Goal: Navigation & Orientation: Find specific page/section

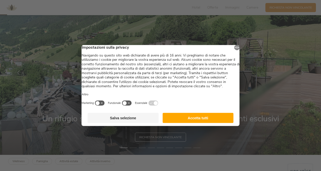
click at [216, 121] on button "Accetta tutti" at bounding box center [197, 118] width 71 height 10
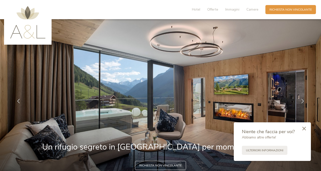
click at [303, 128] on icon at bounding box center [304, 129] width 4 height 4
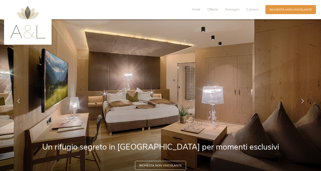
click at [193, 5] on div "Hotel Offerte Immagini Camere Richiesta Richiesta non vincolante" at bounding box center [251, 9] width 131 height 11
click at [196, 13] on div "Hotel Offerte Immagini Camere" at bounding box center [226, 9] width 78 height 9
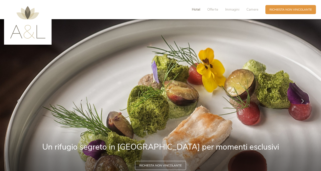
click at [196, 9] on span "Hotel" at bounding box center [196, 9] width 8 height 5
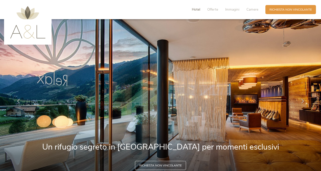
click at [197, 9] on span "Hotel" at bounding box center [196, 9] width 8 height 5
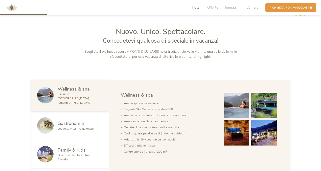
scroll to position [201, 0]
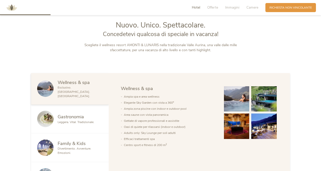
click at [72, 142] on span "Family & Kids" at bounding box center [72, 143] width 28 height 6
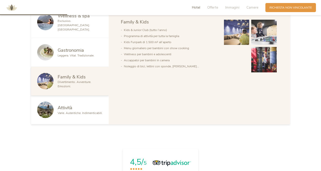
scroll to position [268, 0]
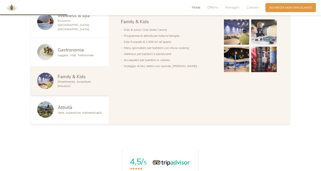
click at [66, 106] on span "Attività" at bounding box center [65, 107] width 15 height 6
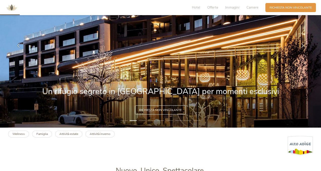
scroll to position [56, 0]
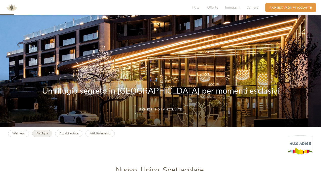
click at [45, 136] on link "Famiglia" at bounding box center [42, 133] width 20 height 7
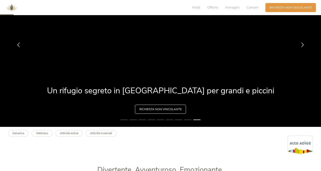
scroll to position [52, 0]
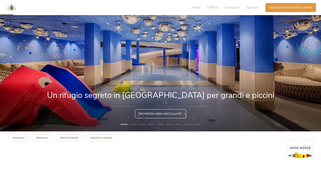
click at [134, 124] on li "2" at bounding box center [132, 124] width 7 height 4
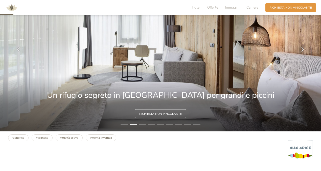
click at [142, 123] on li "3" at bounding box center [142, 124] width 7 height 4
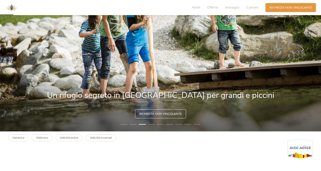
click at [157, 124] on li "5" at bounding box center [160, 124] width 7 height 4
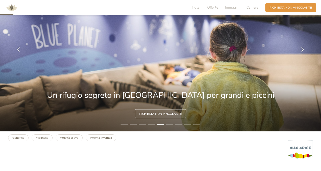
click at [153, 124] on li "4" at bounding box center [151, 124] width 7 height 4
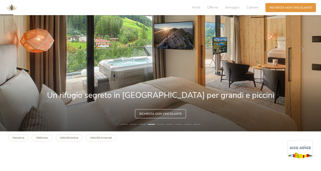
click at [170, 124] on li "6" at bounding box center [169, 124] width 7 height 4
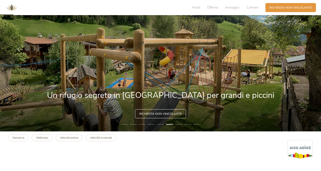
click at [179, 125] on li "7" at bounding box center [178, 124] width 7 height 4
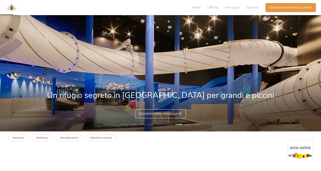
click at [188, 125] on li "8" at bounding box center [187, 124] width 7 height 4
click at [188, 123] on li "8" at bounding box center [187, 124] width 7 height 4
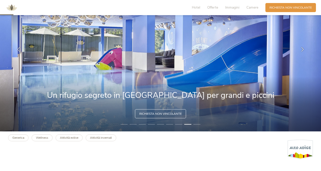
click at [196, 124] on li "9" at bounding box center [196, 124] width 7 height 4
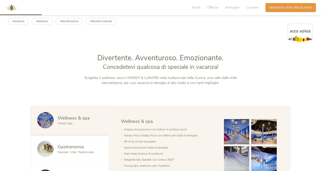
scroll to position [169, 0]
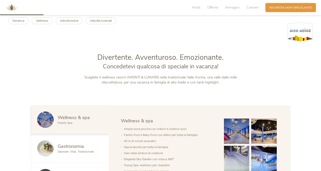
click at [13, 9] on img at bounding box center [11, 7] width 15 height 15
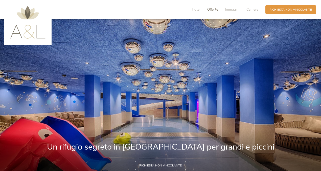
click at [212, 10] on span "Offerte" at bounding box center [212, 9] width 11 height 5
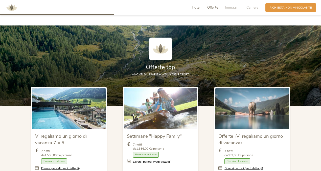
scroll to position [447, 0]
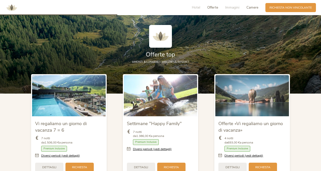
click at [252, 8] on span "Camere" at bounding box center [252, 7] width 12 height 5
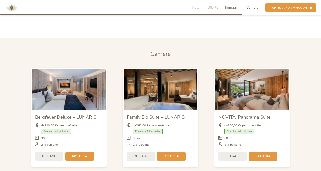
scroll to position [979, 0]
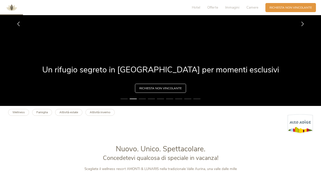
scroll to position [78, 0]
